Goal: Task Accomplishment & Management: Manage account settings

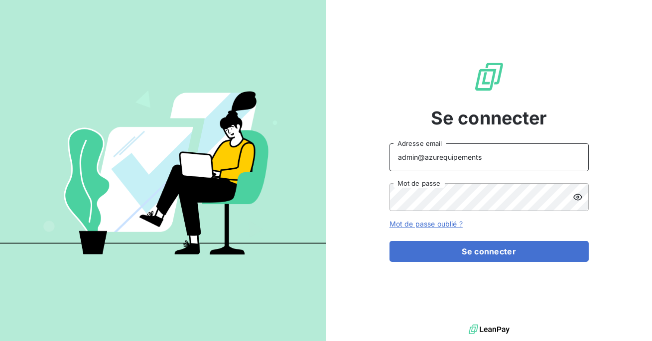
click at [491, 164] on input "admin@azurequipements" at bounding box center [489, 157] width 199 height 28
type input "admin@larationnelle"
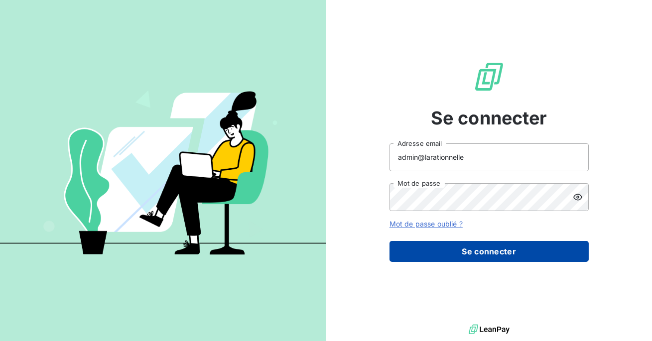
click at [489, 253] on button "Se connecter" at bounding box center [489, 251] width 199 height 21
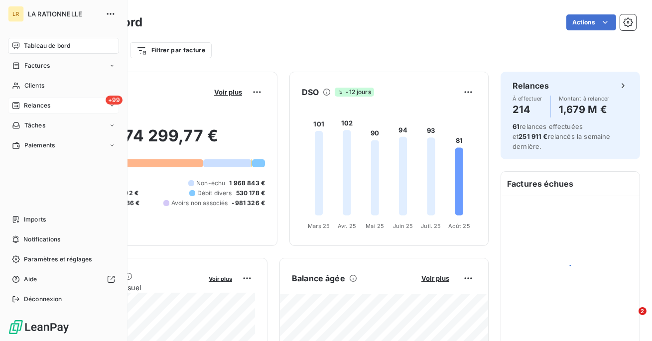
click at [41, 108] on span "Relances" at bounding box center [37, 105] width 26 height 9
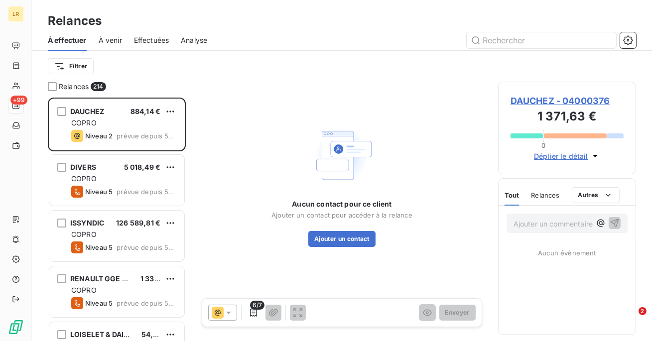
scroll to position [244, 138]
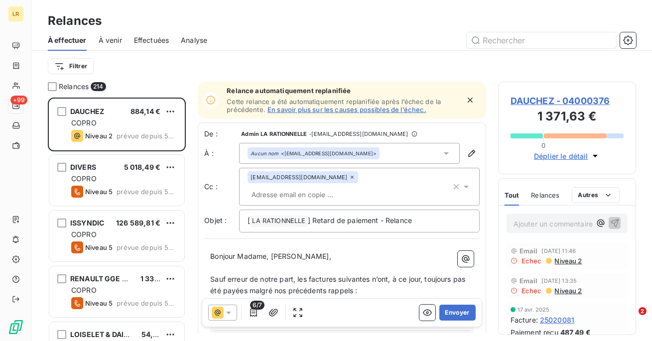
click at [148, 34] on div "Effectuées" at bounding box center [151, 40] width 35 height 21
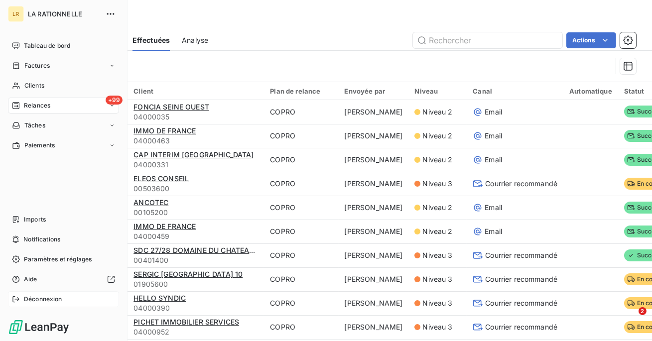
click at [31, 301] on span "Déconnexion" at bounding box center [43, 299] width 38 height 9
